Goal: Information Seeking & Learning: Learn about a topic

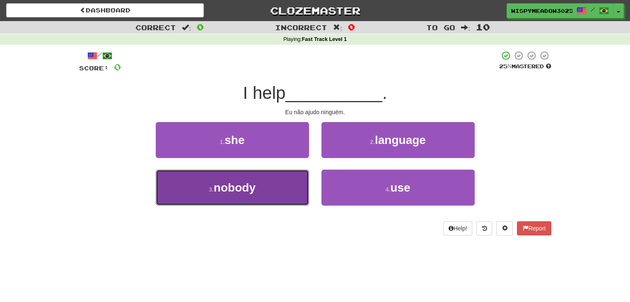
click at [291, 202] on button "3 . nobody" at bounding box center [232, 188] width 153 height 36
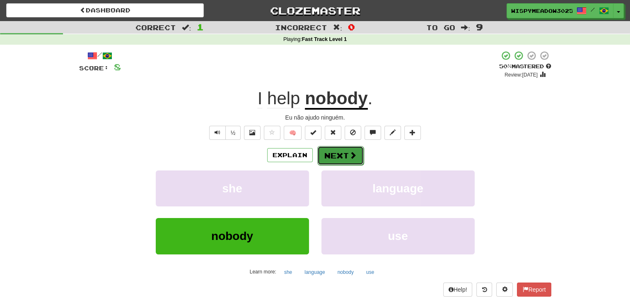
click at [349, 154] on span at bounding box center [352, 155] width 7 height 7
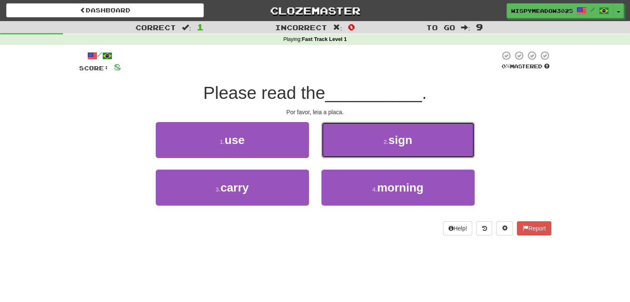
click at [348, 154] on button "2 . sign" at bounding box center [397, 140] width 153 height 36
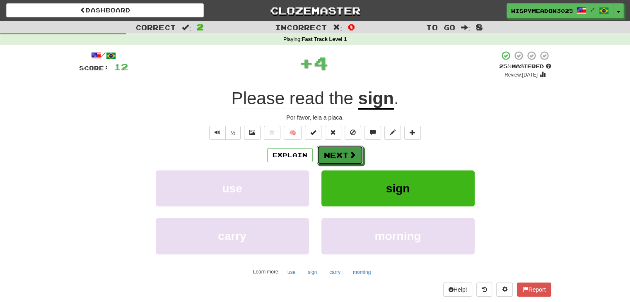
click at [349, 154] on span at bounding box center [352, 154] width 7 height 7
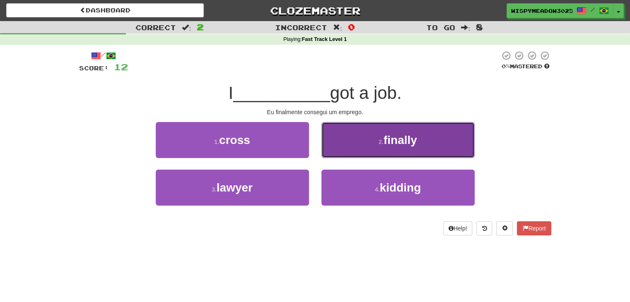
click at [384, 151] on button "2 . finally" at bounding box center [397, 140] width 153 height 36
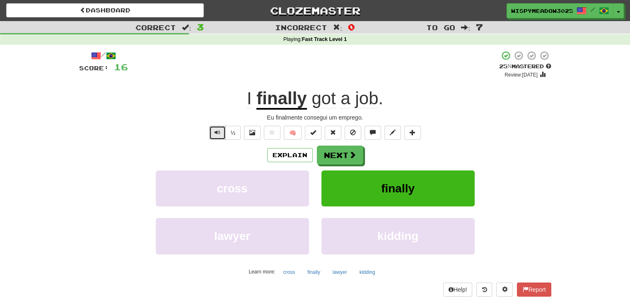
click at [217, 133] on span "Text-to-speech controls" at bounding box center [218, 133] width 6 height 6
click at [320, 154] on button "Next" at bounding box center [340, 155] width 46 height 19
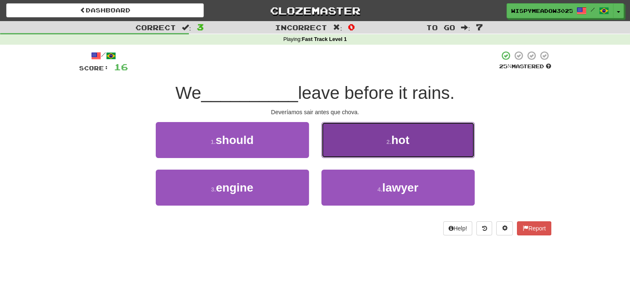
click at [367, 140] on button "2 . hot" at bounding box center [397, 140] width 153 height 36
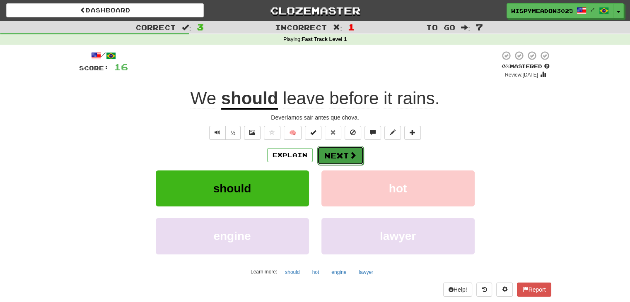
click at [351, 154] on span at bounding box center [352, 155] width 7 height 7
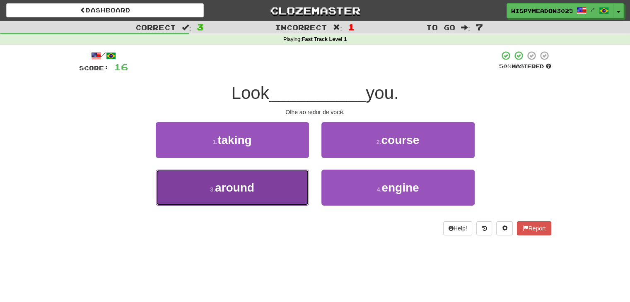
click at [282, 182] on button "3 . around" at bounding box center [232, 188] width 153 height 36
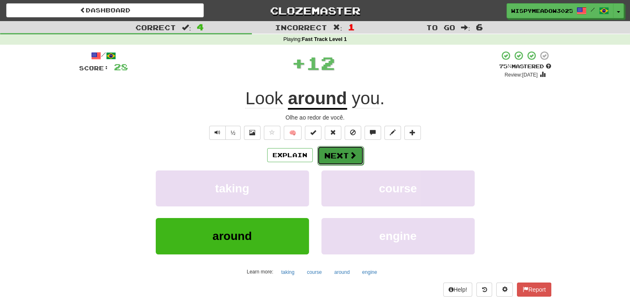
click at [342, 152] on button "Next" at bounding box center [340, 155] width 46 height 19
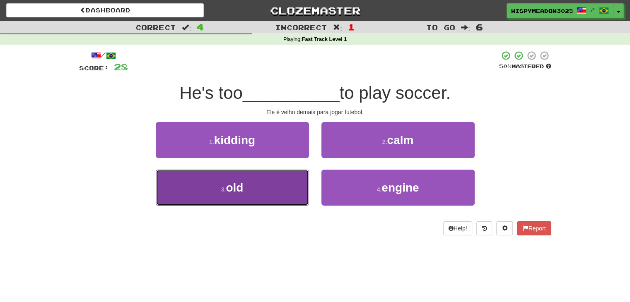
click at [282, 187] on button "3 . old" at bounding box center [232, 188] width 153 height 36
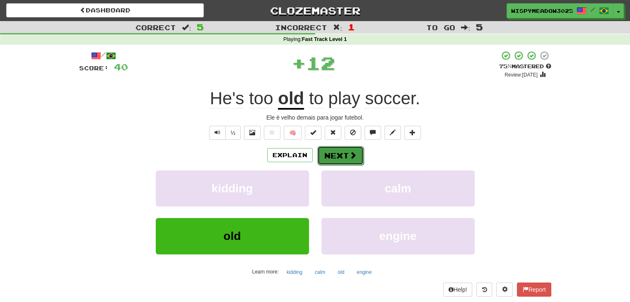
click at [344, 154] on button "Next" at bounding box center [340, 155] width 46 height 19
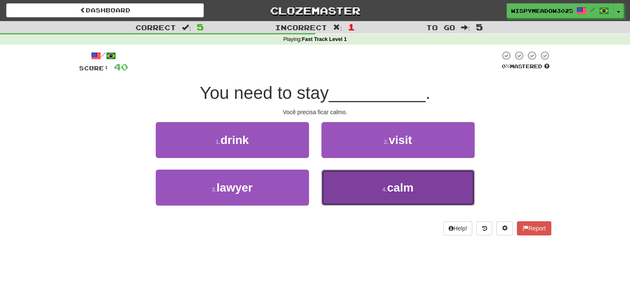
click at [398, 186] on span "calm" at bounding box center [400, 187] width 27 height 13
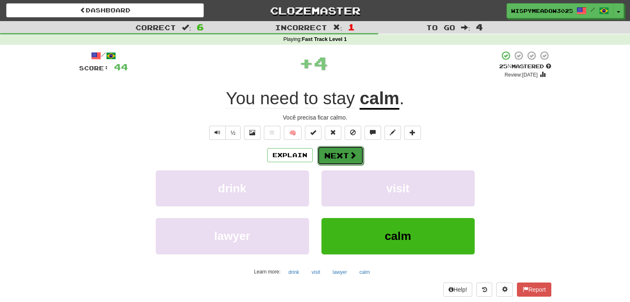
click at [353, 159] on button "Next" at bounding box center [340, 155] width 46 height 19
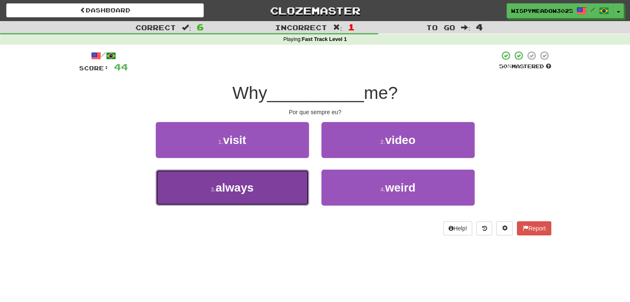
click at [275, 191] on button "3 . always" at bounding box center [232, 188] width 153 height 36
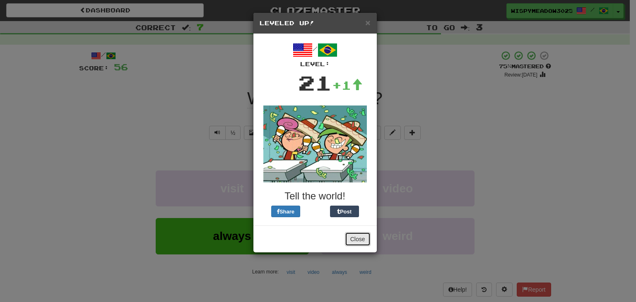
click at [366, 236] on button "Close" at bounding box center [358, 239] width 26 height 14
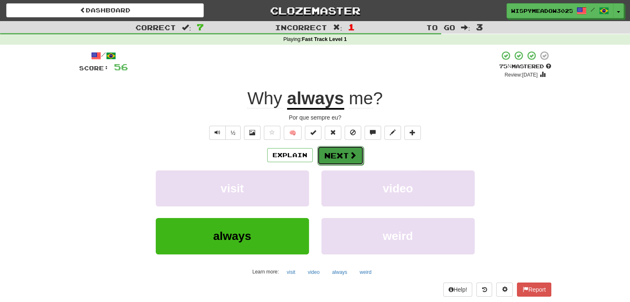
click at [355, 154] on span at bounding box center [352, 155] width 7 height 7
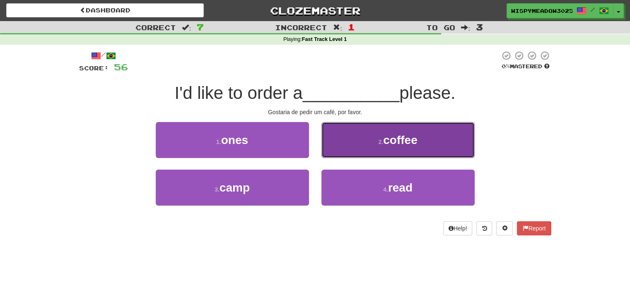
click at [406, 142] on span "coffee" at bounding box center [400, 140] width 34 height 13
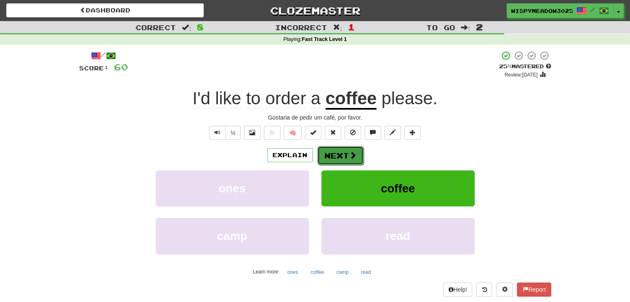
click at [334, 159] on button "Next" at bounding box center [340, 155] width 46 height 19
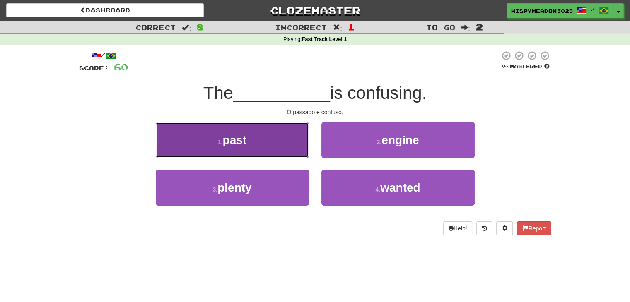
click at [274, 152] on button "1 . past" at bounding box center [232, 140] width 153 height 36
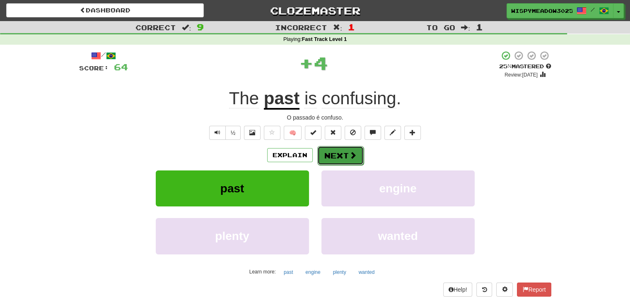
click at [341, 154] on button "Next" at bounding box center [340, 155] width 46 height 19
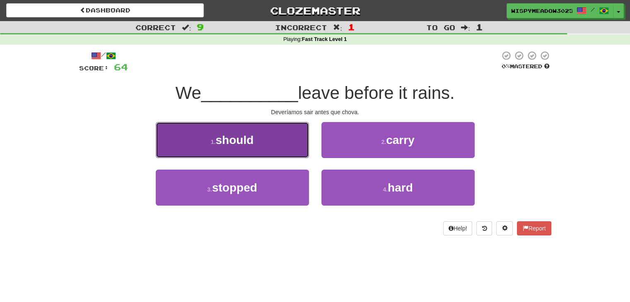
click at [268, 145] on button "1 . should" at bounding box center [232, 140] width 153 height 36
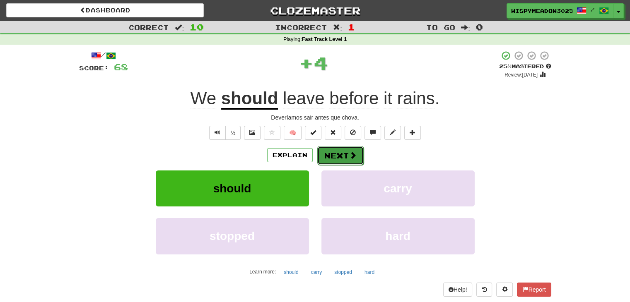
click at [354, 163] on button "Next" at bounding box center [340, 155] width 46 height 19
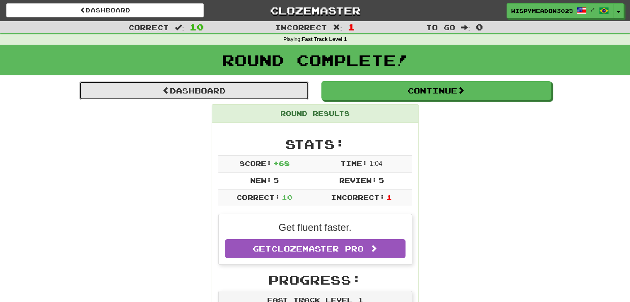
click at [221, 91] on link "Dashboard" at bounding box center [194, 90] width 230 height 19
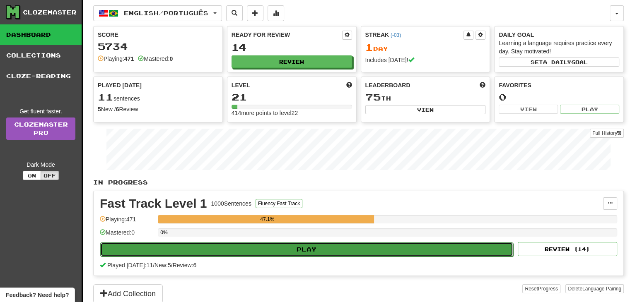
click at [299, 253] on button "Play" at bounding box center [306, 250] width 413 height 14
select select "**"
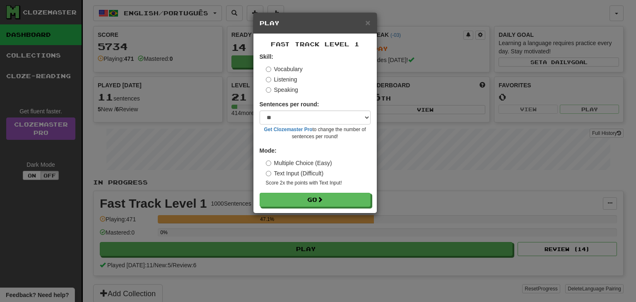
click at [288, 87] on label "Speaking" at bounding box center [282, 90] width 32 height 8
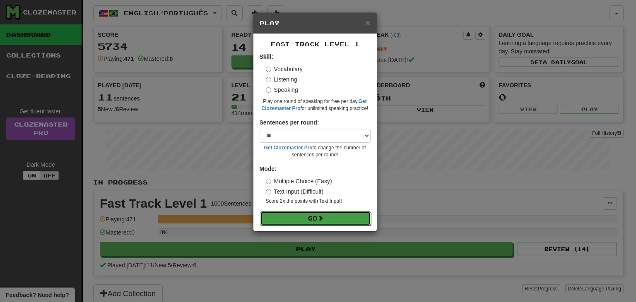
click at [300, 223] on button "Go" at bounding box center [315, 219] width 111 height 14
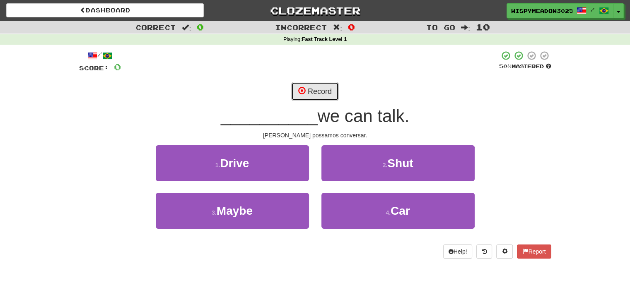
click at [330, 94] on button "Record" at bounding box center [315, 91] width 48 height 19
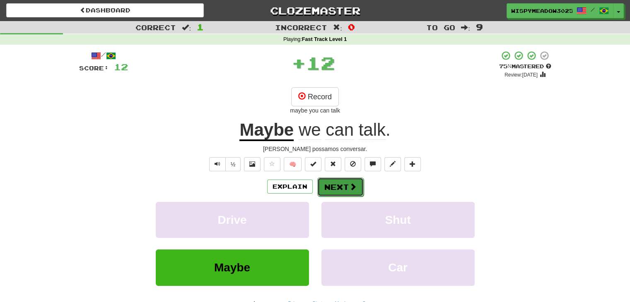
click at [340, 191] on button "Next" at bounding box center [340, 187] width 46 height 19
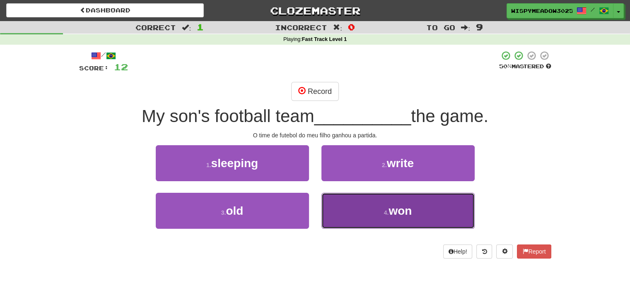
click at [377, 203] on button "4 . won" at bounding box center [397, 211] width 153 height 36
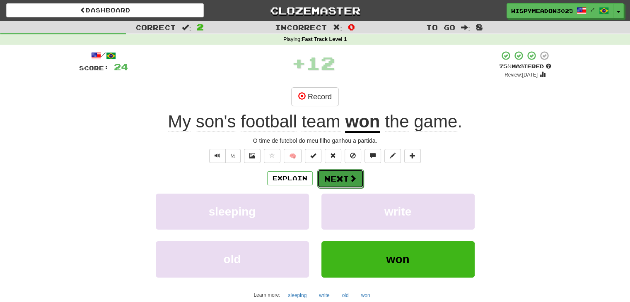
click at [345, 178] on button "Next" at bounding box center [340, 178] width 46 height 19
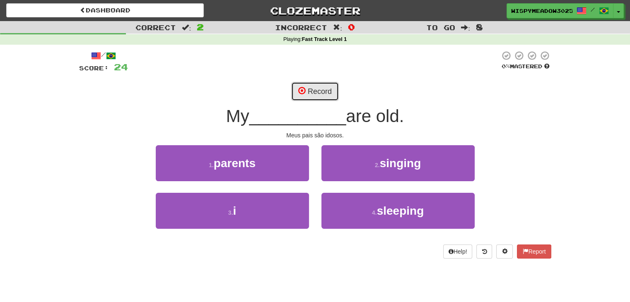
click at [319, 89] on button "Record" at bounding box center [315, 91] width 48 height 19
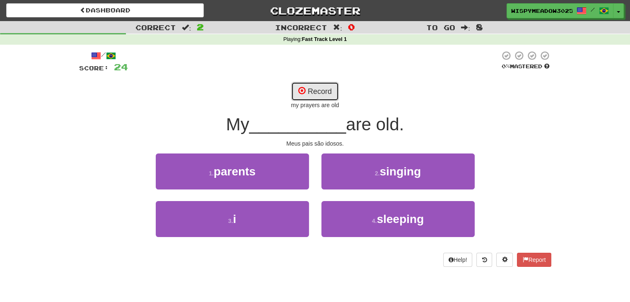
click at [319, 89] on button "Record" at bounding box center [315, 91] width 48 height 19
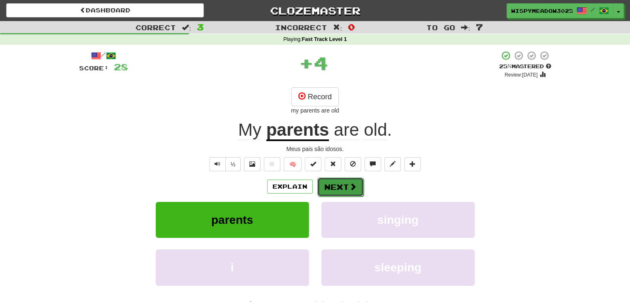
click at [356, 191] on button "Next" at bounding box center [340, 187] width 46 height 19
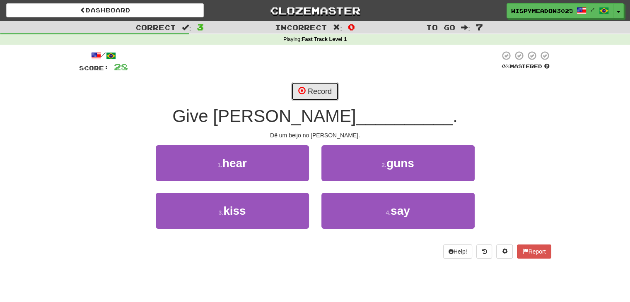
click at [301, 83] on button "Record" at bounding box center [315, 91] width 48 height 19
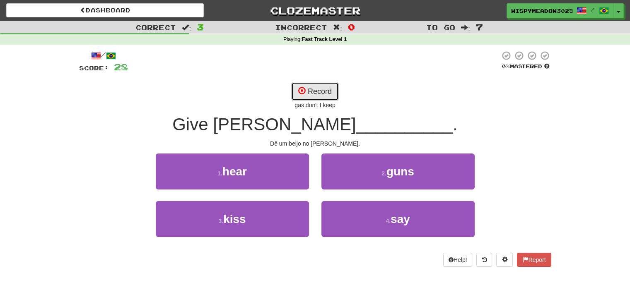
click at [301, 83] on button "Record" at bounding box center [315, 91] width 48 height 19
click at [308, 96] on button "Record" at bounding box center [315, 91] width 48 height 19
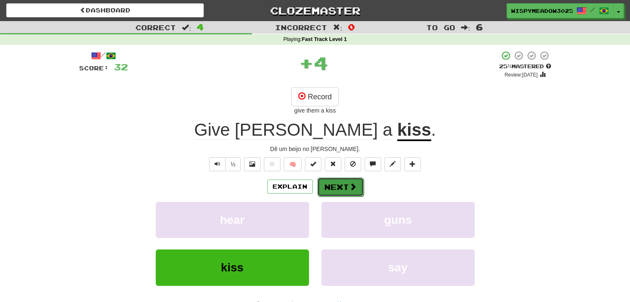
click at [344, 188] on button "Next" at bounding box center [340, 187] width 46 height 19
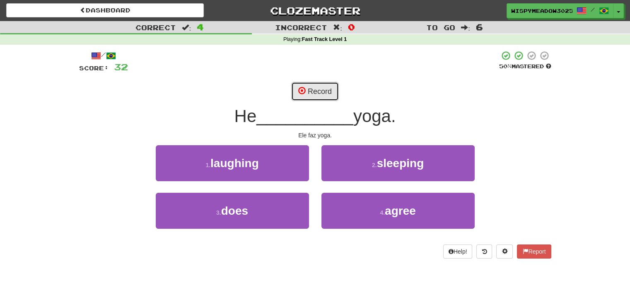
click at [328, 94] on button "Record" at bounding box center [315, 91] width 48 height 19
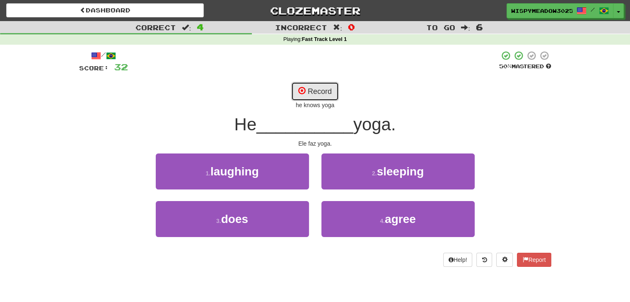
click at [328, 94] on button "Record" at bounding box center [315, 91] width 48 height 19
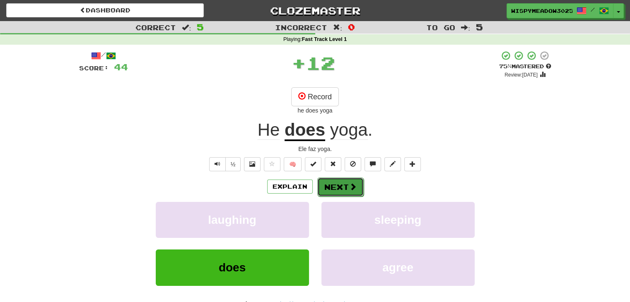
click at [338, 181] on button "Next" at bounding box center [340, 187] width 46 height 19
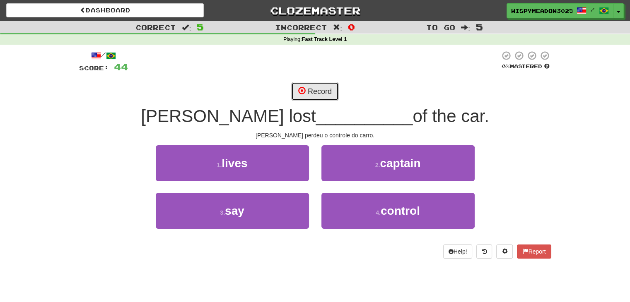
click at [322, 92] on button "Record" at bounding box center [315, 91] width 48 height 19
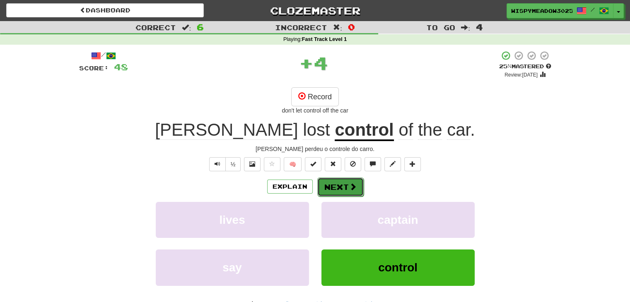
click at [350, 182] on button "Next" at bounding box center [340, 187] width 46 height 19
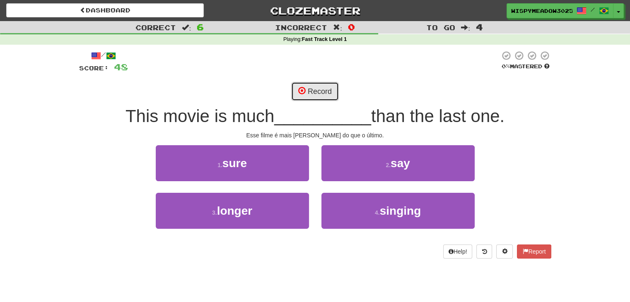
click at [327, 97] on button "Record" at bounding box center [315, 91] width 48 height 19
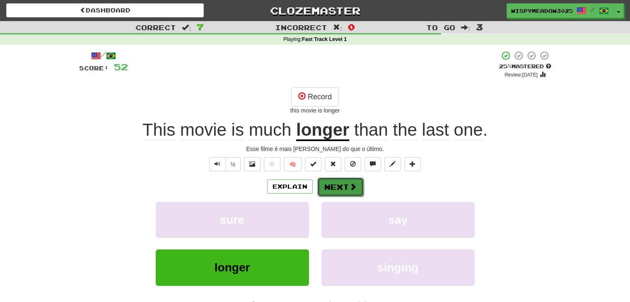
click at [338, 182] on button "Next" at bounding box center [340, 187] width 46 height 19
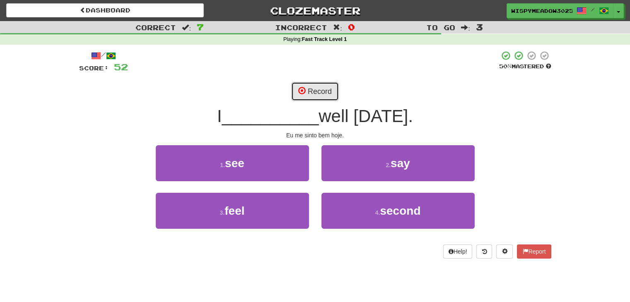
click at [330, 86] on button "Record" at bounding box center [315, 91] width 48 height 19
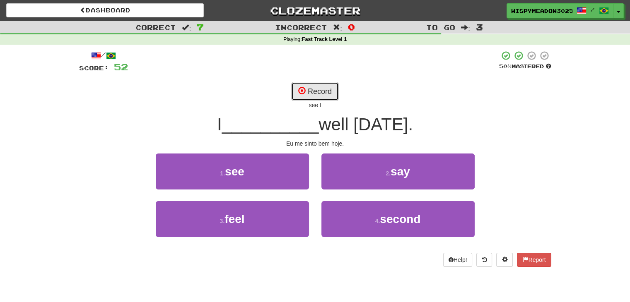
click at [330, 86] on button "Record" at bounding box center [315, 91] width 48 height 19
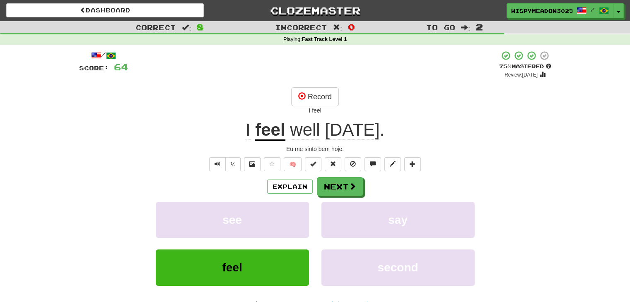
click at [315, 129] on span "well" at bounding box center [305, 130] width 30 height 20
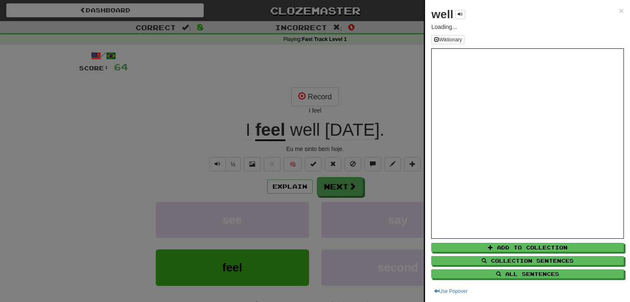
drag, startPoint x: 468, startPoint y: 16, endPoint x: 465, endPoint y: 13, distance: 4.4
click at [467, 15] on div "well ×" at bounding box center [527, 14] width 193 height 17
click at [464, 13] on button at bounding box center [460, 14] width 10 height 9
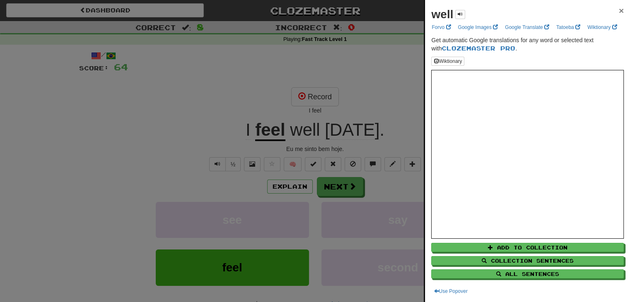
click at [619, 8] on span "×" at bounding box center [621, 11] width 5 height 10
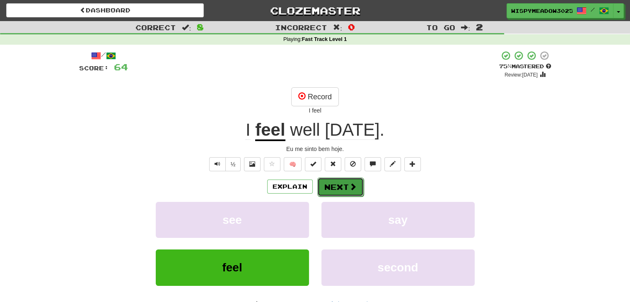
click at [353, 190] on span at bounding box center [352, 186] width 7 height 7
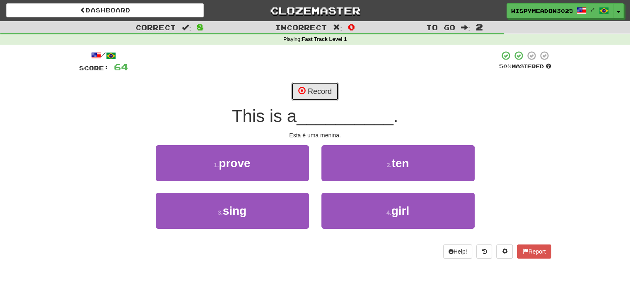
click at [312, 87] on button "Record" at bounding box center [315, 91] width 48 height 19
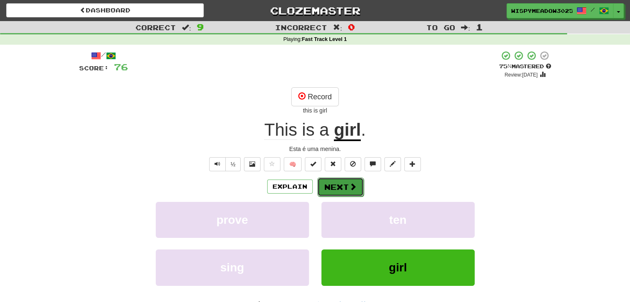
click at [339, 181] on button "Next" at bounding box center [340, 187] width 46 height 19
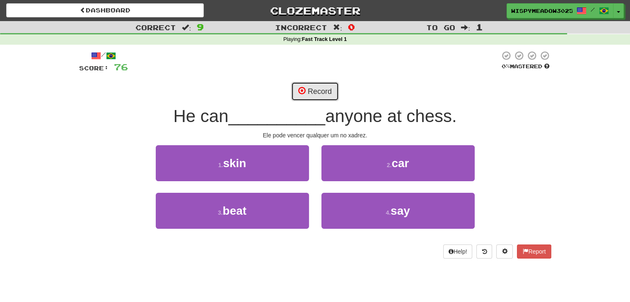
click at [317, 93] on button "Record" at bounding box center [315, 91] width 48 height 19
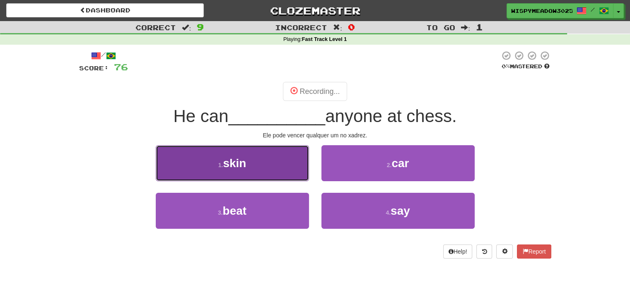
click at [267, 171] on button "1 . skin" at bounding box center [232, 163] width 153 height 36
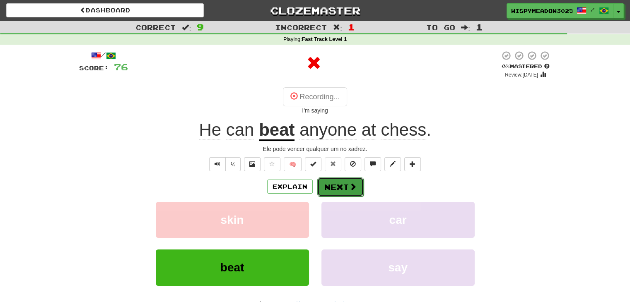
click at [345, 183] on button "Next" at bounding box center [340, 187] width 46 height 19
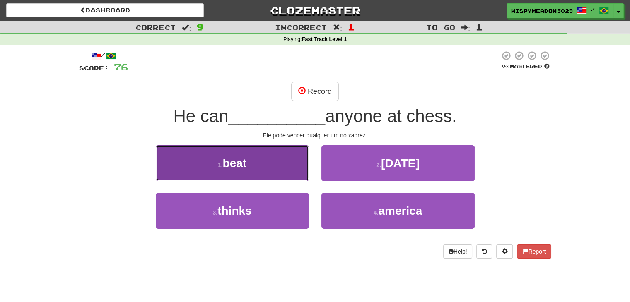
click at [257, 171] on button "1 . beat" at bounding box center [232, 163] width 153 height 36
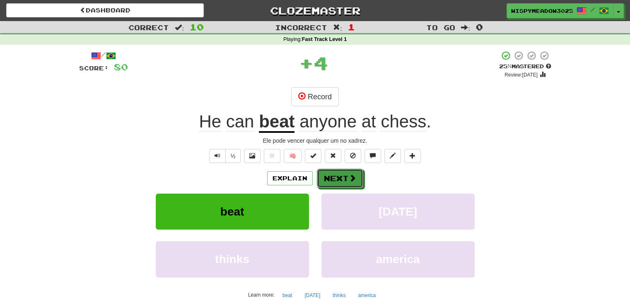
click at [332, 180] on button "Next" at bounding box center [340, 178] width 46 height 19
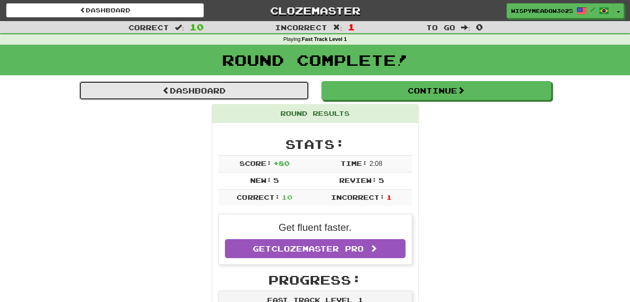
click at [207, 96] on link "Dashboard" at bounding box center [194, 90] width 230 height 19
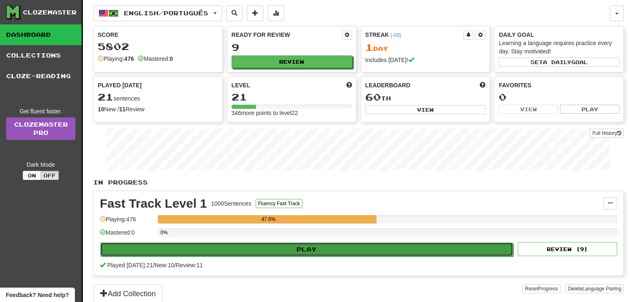
click at [297, 249] on button "Play" at bounding box center [306, 250] width 413 height 14
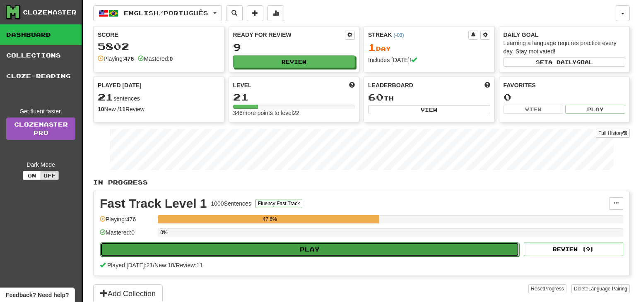
select select "**"
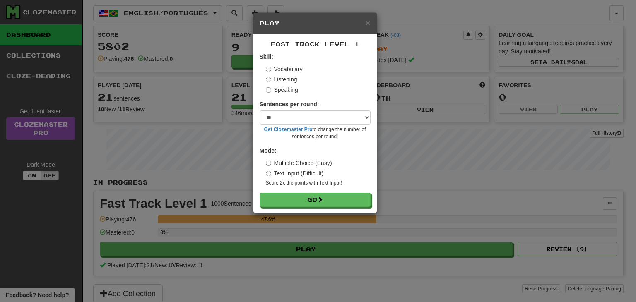
click at [284, 78] on label "Listening" at bounding box center [281, 79] width 31 height 8
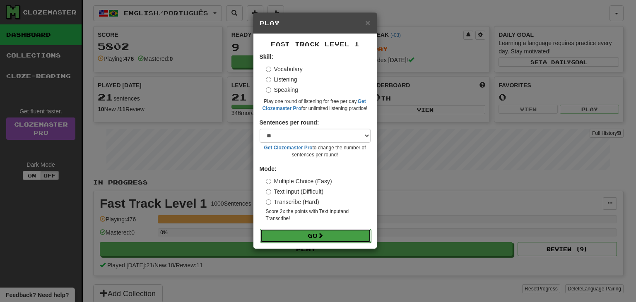
click at [306, 237] on button "Go" at bounding box center [315, 236] width 111 height 14
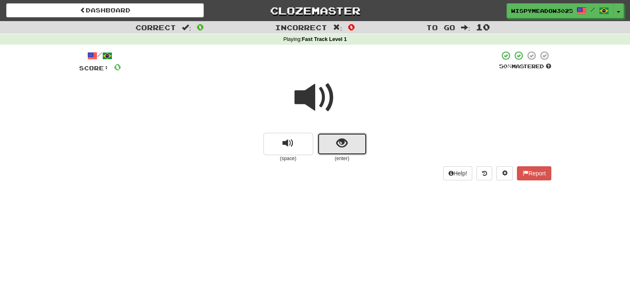
click at [329, 135] on button "show sentence" at bounding box center [342, 144] width 50 height 22
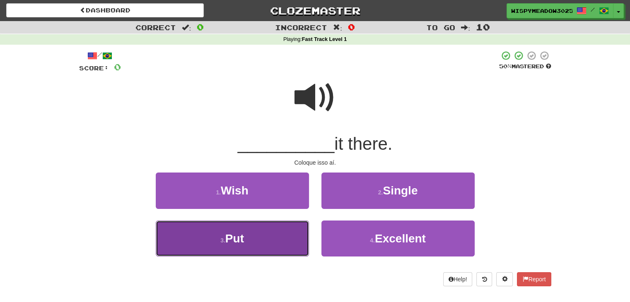
click at [274, 240] on button "3 . Put" at bounding box center [232, 239] width 153 height 36
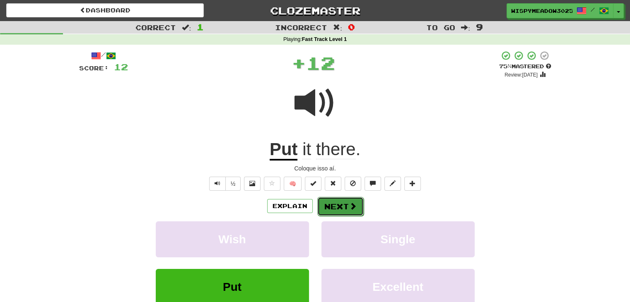
click at [340, 207] on button "Next" at bounding box center [340, 206] width 46 height 19
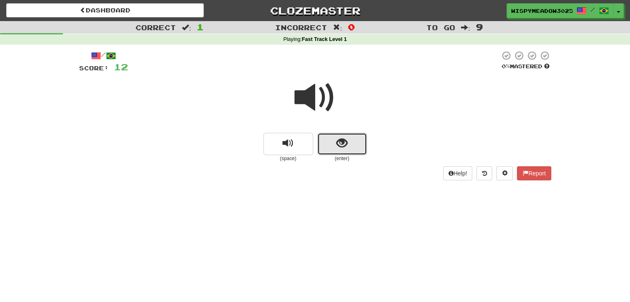
click at [337, 145] on span "show sentence" at bounding box center [341, 143] width 11 height 11
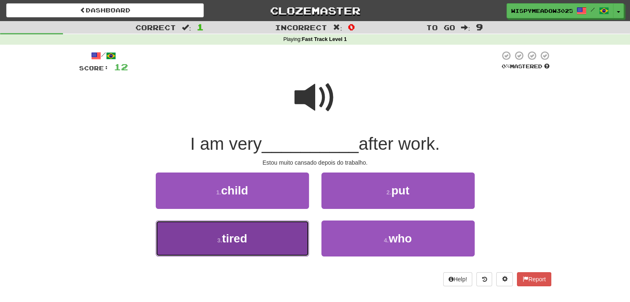
click at [258, 256] on button "3 . tired" at bounding box center [232, 239] width 153 height 36
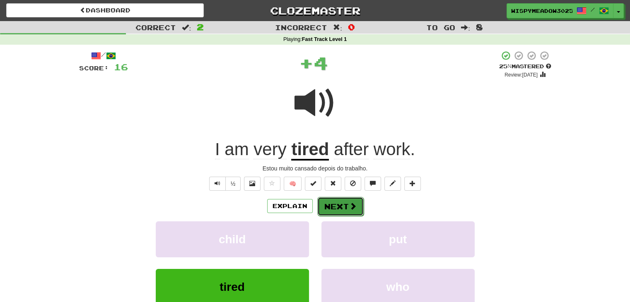
click at [357, 211] on button "Next" at bounding box center [340, 206] width 46 height 19
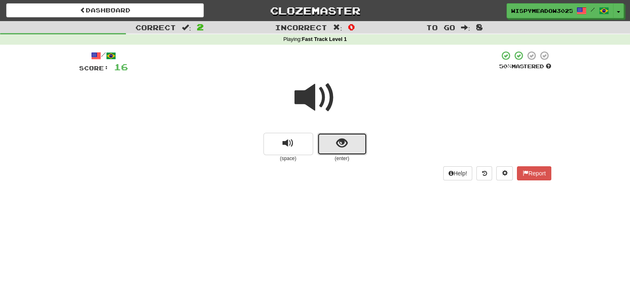
click at [343, 144] on span "show sentence" at bounding box center [341, 143] width 11 height 11
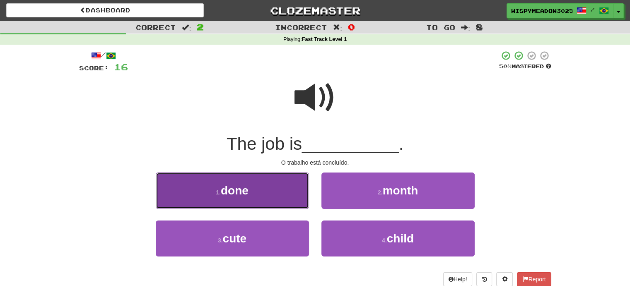
click at [256, 199] on button "1 . done" at bounding box center [232, 191] width 153 height 36
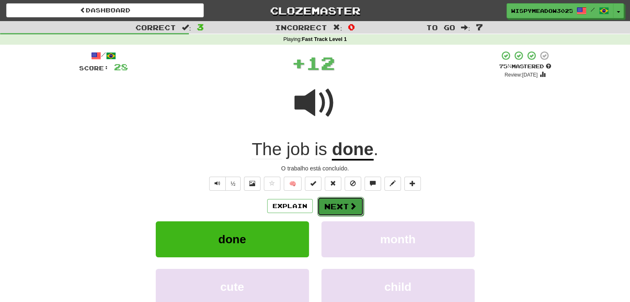
click at [332, 211] on button "Next" at bounding box center [340, 206] width 46 height 19
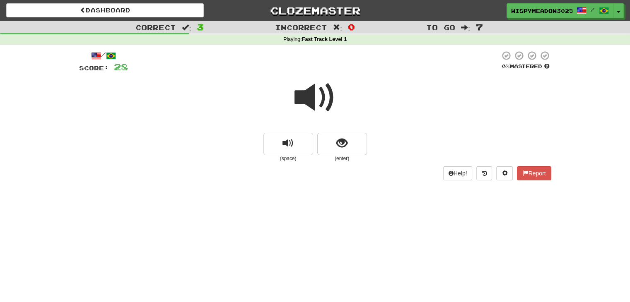
click at [331, 133] on div at bounding box center [315, 103] width 472 height 59
click at [333, 140] on button "show sentence" at bounding box center [342, 144] width 50 height 22
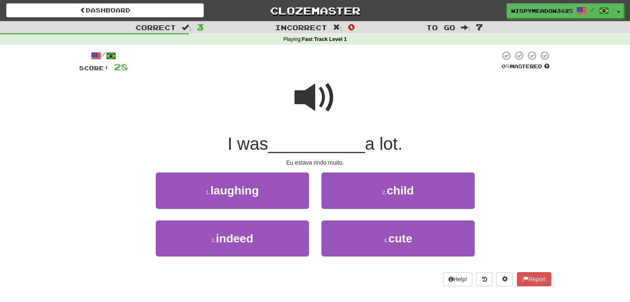
click at [327, 88] on span at bounding box center [314, 97] width 41 height 41
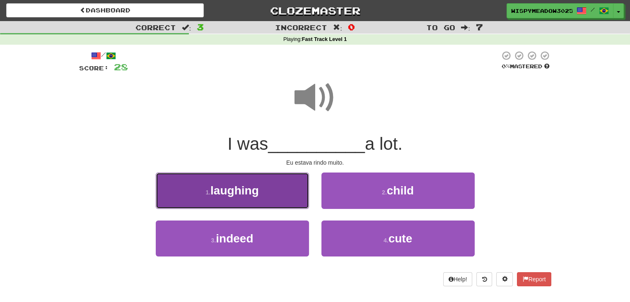
click at [287, 187] on button "1 . laughing" at bounding box center [232, 191] width 153 height 36
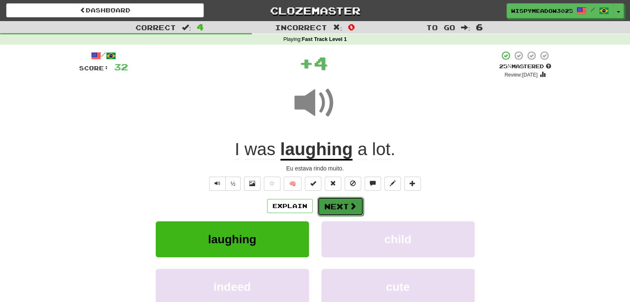
click at [351, 205] on span at bounding box center [352, 206] width 7 height 7
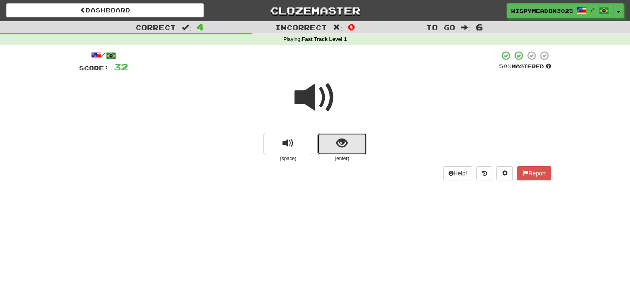
click at [338, 146] on span "show sentence" at bounding box center [341, 143] width 11 height 11
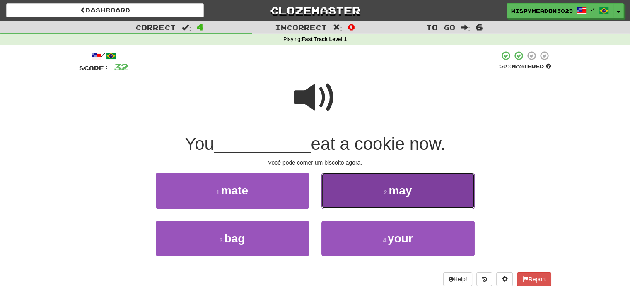
click at [371, 206] on button "2 . may" at bounding box center [397, 191] width 153 height 36
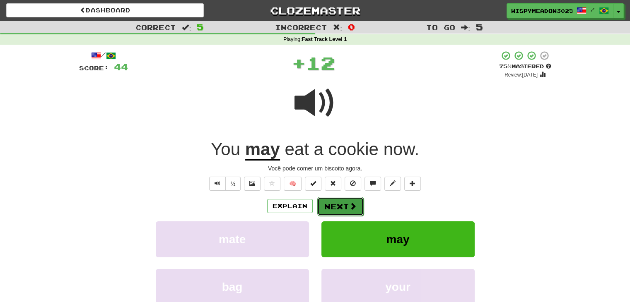
click at [354, 205] on span at bounding box center [352, 206] width 7 height 7
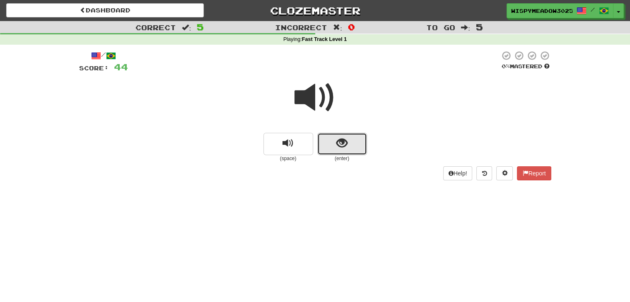
click at [337, 134] on button "show sentence" at bounding box center [342, 144] width 50 height 22
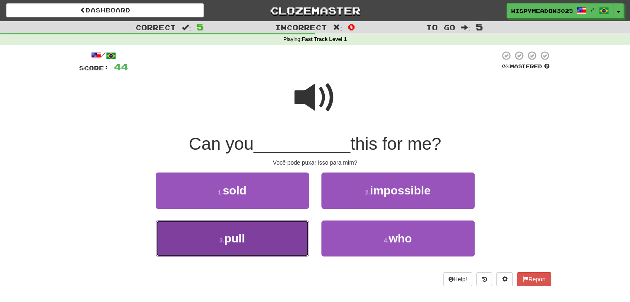
click at [247, 240] on button "3 . pull" at bounding box center [232, 239] width 153 height 36
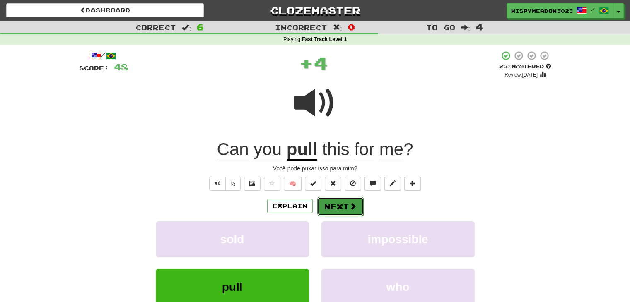
click at [352, 210] on span at bounding box center [352, 206] width 7 height 7
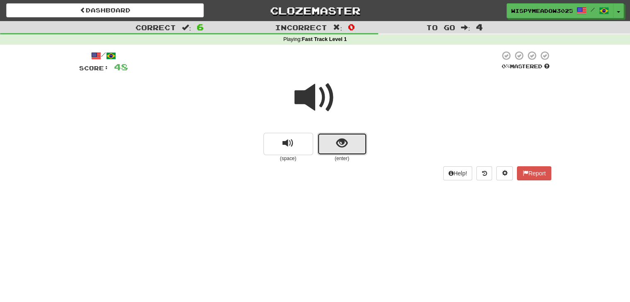
click at [347, 137] on button "show sentence" at bounding box center [342, 144] width 50 height 22
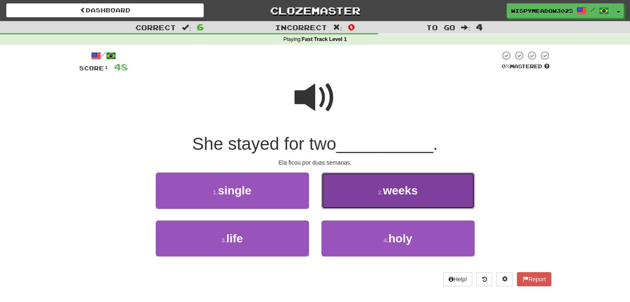
click at [374, 186] on button "2 . weeks" at bounding box center [397, 191] width 153 height 36
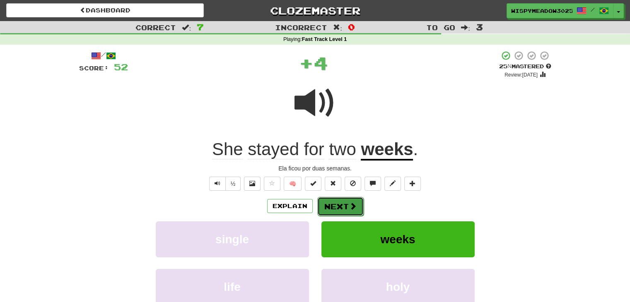
click at [345, 206] on button "Next" at bounding box center [340, 206] width 46 height 19
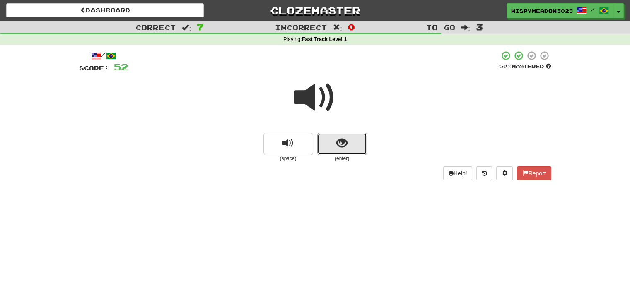
click at [341, 141] on span "show sentence" at bounding box center [341, 143] width 11 height 11
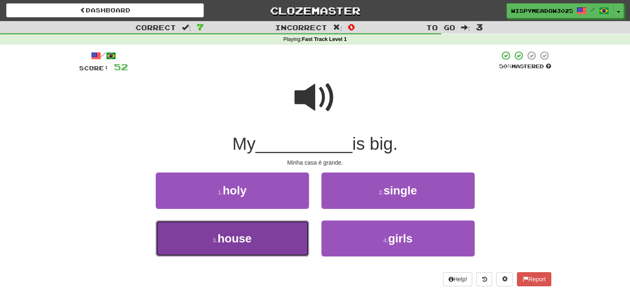
click at [277, 242] on button "3 . house" at bounding box center [232, 239] width 153 height 36
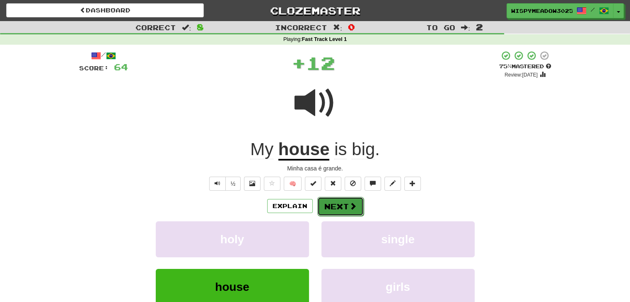
click at [345, 209] on button "Next" at bounding box center [340, 206] width 46 height 19
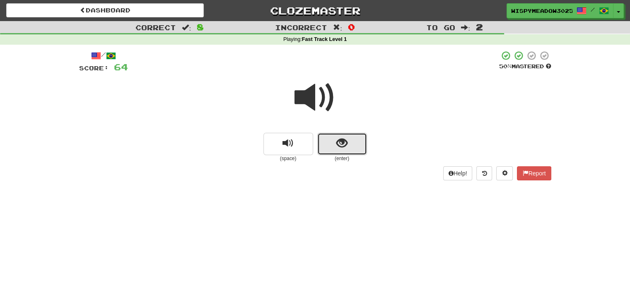
click at [341, 148] on span "show sentence" at bounding box center [341, 143] width 11 height 11
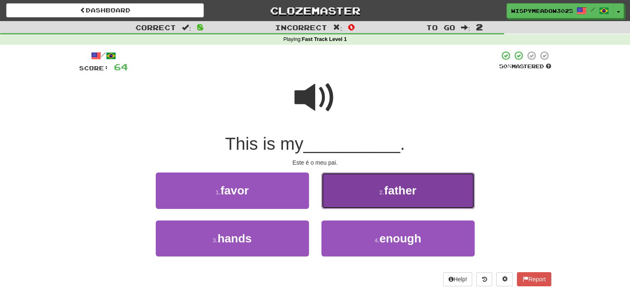
click at [386, 202] on button "2 . father" at bounding box center [397, 191] width 153 height 36
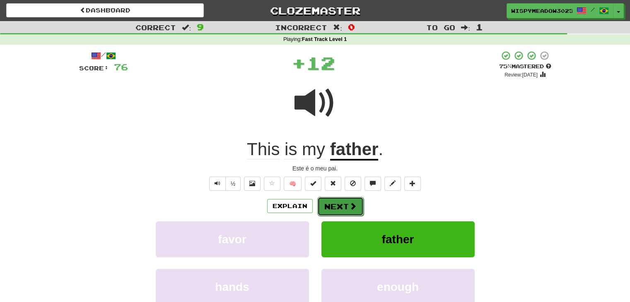
click at [334, 207] on button "Next" at bounding box center [340, 206] width 46 height 19
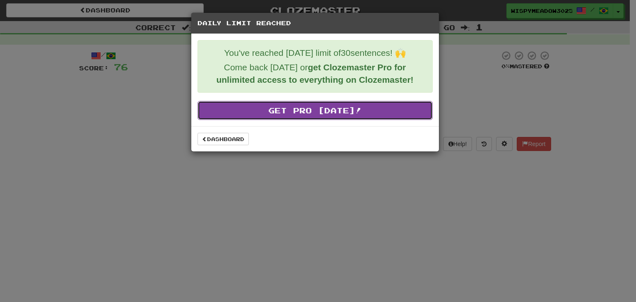
click at [298, 116] on link "Get Pro Today!" at bounding box center [315, 110] width 235 height 19
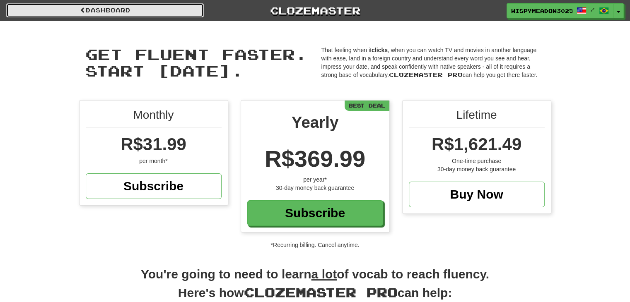
click at [145, 12] on link "Dashboard" at bounding box center [105, 10] width 198 height 14
